Goal: Task Accomplishment & Management: Manage account settings

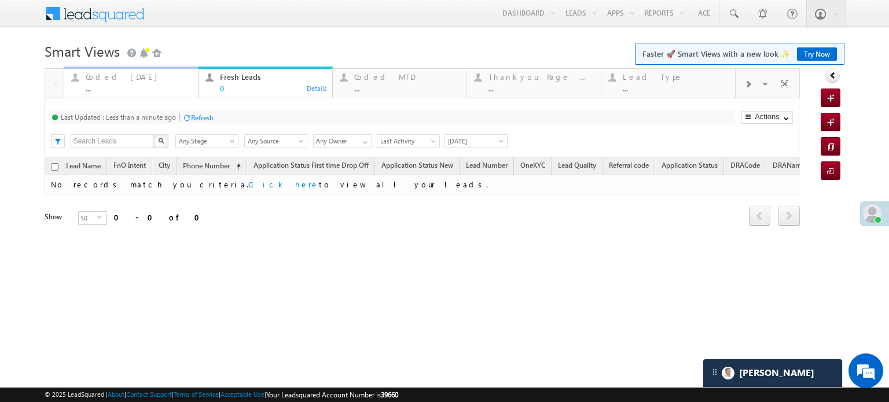
click at [113, 85] on div "..." at bounding box center [138, 88] width 105 height 9
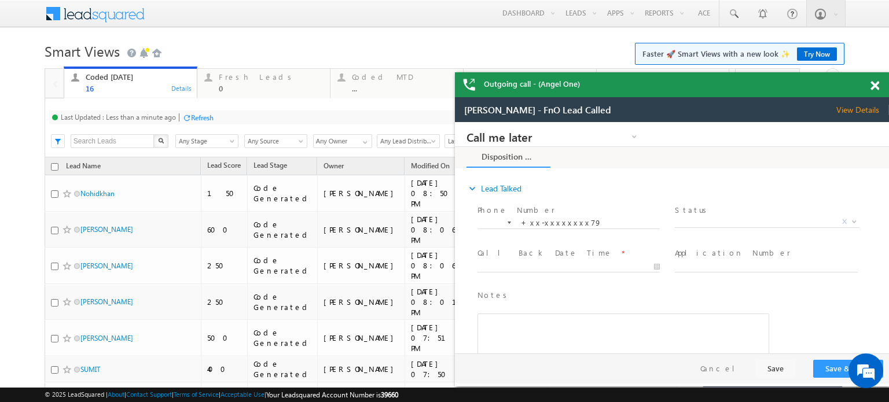
click at [204, 121] on div "Refresh" at bounding box center [202, 117] width 23 height 9
click at [157, 113] on div "Refresh" at bounding box center [159, 117] width 23 height 9
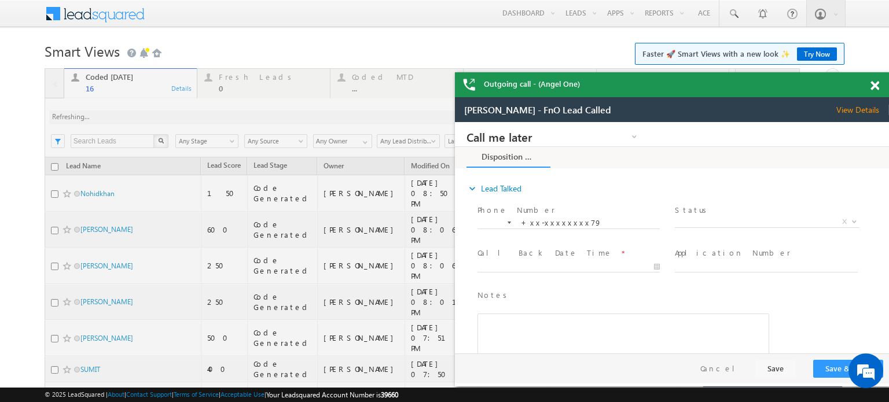
click at [874, 87] on span at bounding box center [874, 86] width 9 height 10
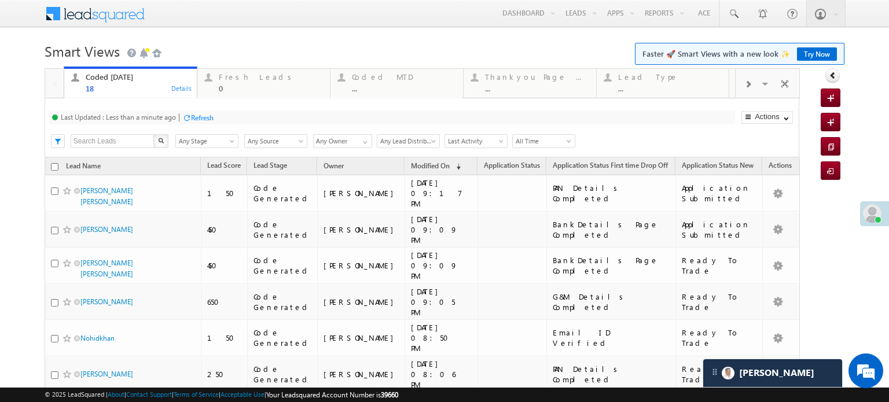
click at [200, 114] on div "Refresh" at bounding box center [202, 117] width 23 height 9
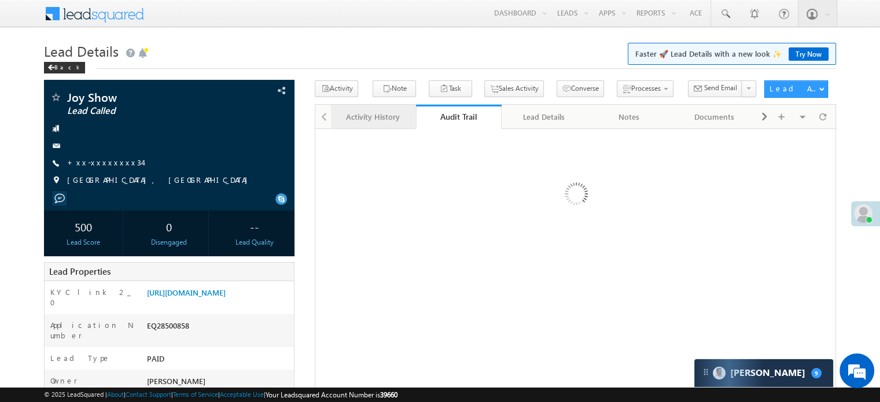
click at [376, 120] on div "Activity History" at bounding box center [372, 117] width 65 height 14
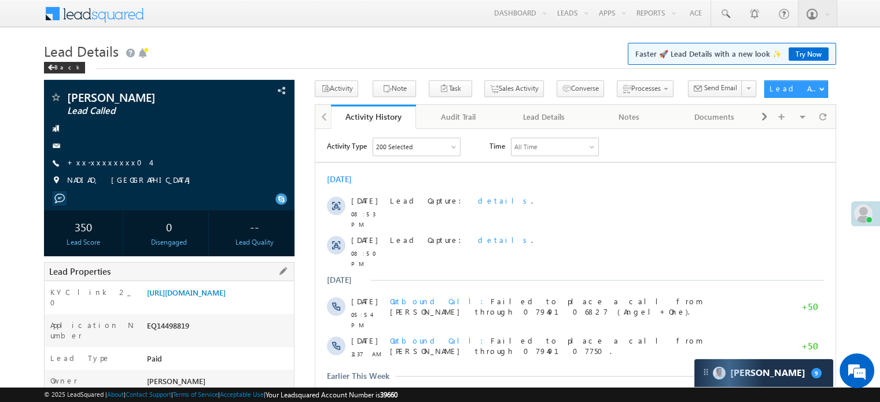
click at [227, 303] on div "https://angelbroking1-pk3em7sa.customui-test.leadsquared.com?leadId=f73ef200-93…" at bounding box center [219, 295] width 150 height 16
click at [226, 297] on link "https://angelbroking1-pk3em7sa.customui-test.leadsquared.com?leadId=f73ef200-93…" at bounding box center [186, 293] width 79 height 10
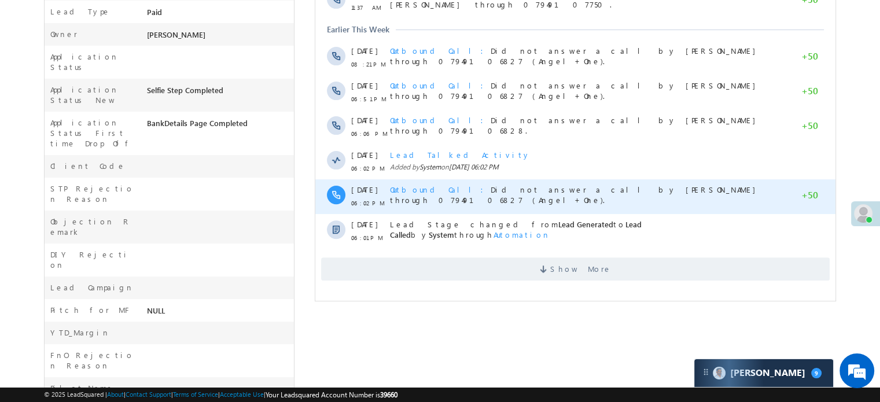
scroll to position [347, 0]
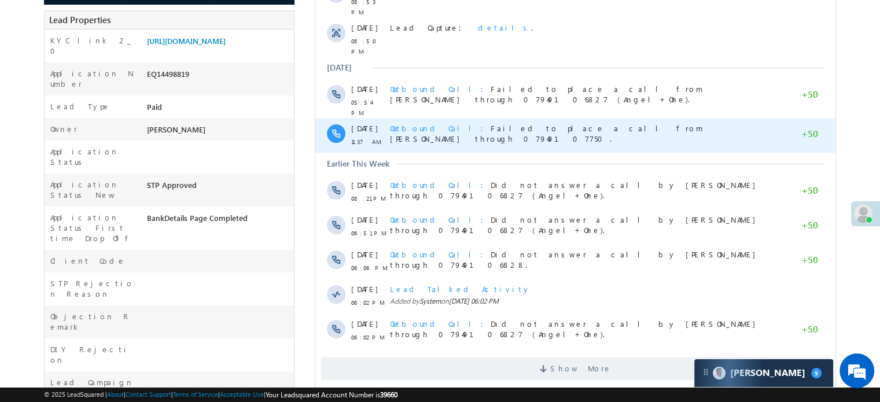
scroll to position [347, 0]
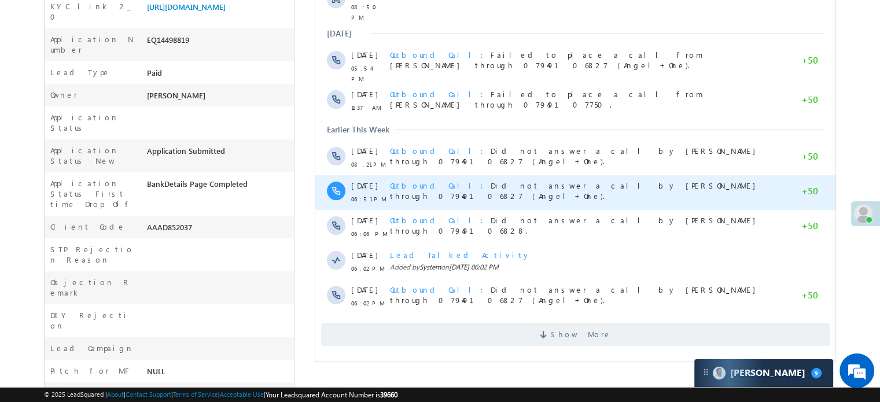
scroll to position [289, 0]
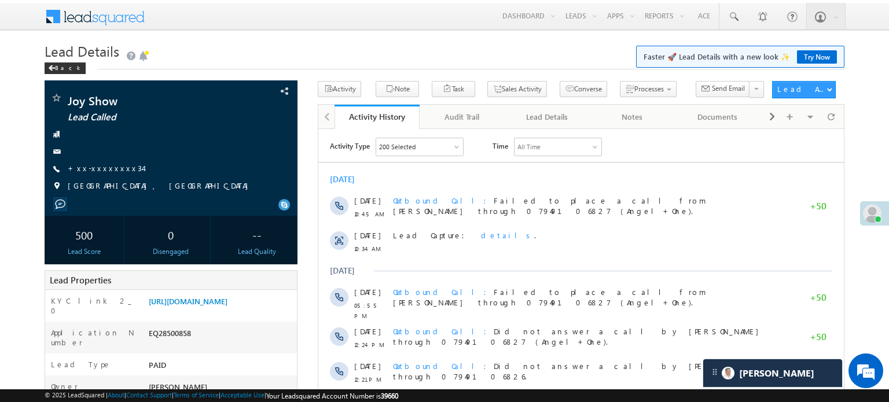
scroll to position [5565, 0]
